Goal: Information Seeking & Learning: Understand process/instructions

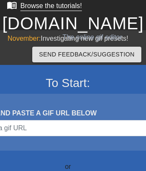
click at [43, 6] on div "Browse the tutorials!" at bounding box center [51, 5] width 62 height 7
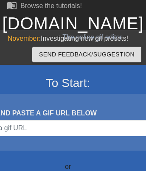
click at [73, 23] on link "[DOMAIN_NAME]" at bounding box center [72, 23] width 141 height 19
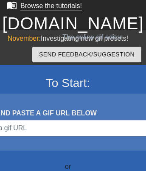
click at [43, 6] on div "Browse the tutorials!" at bounding box center [51, 5] width 62 height 7
